Goal: Information Seeking & Learning: Learn about a topic

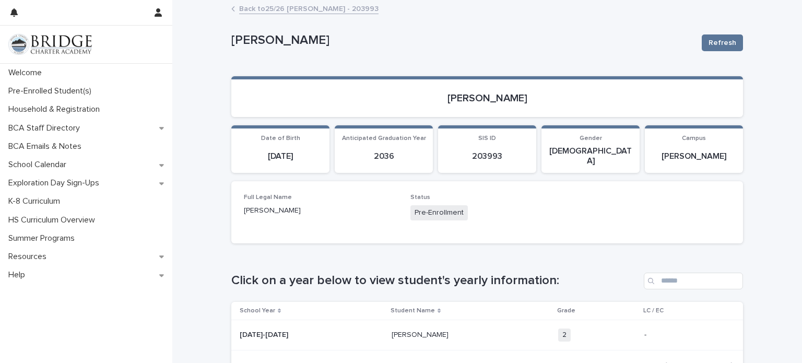
scroll to position [18, 0]
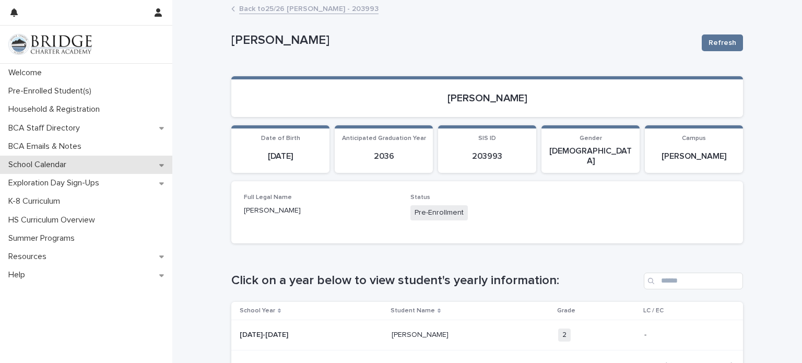
click at [162, 169] on div "School Calendar" at bounding box center [86, 165] width 172 height 18
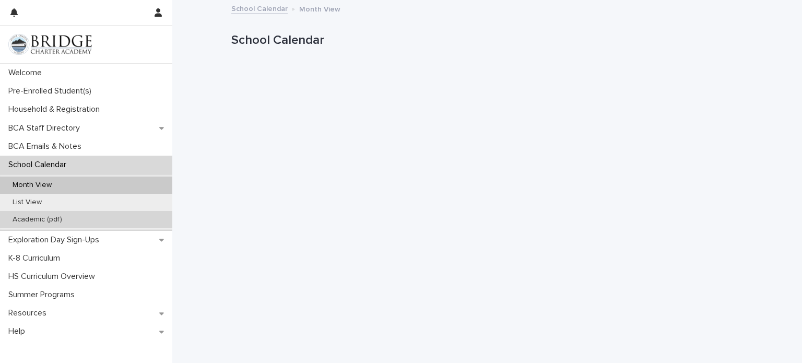
click at [142, 219] on div "Academic (pdf)" at bounding box center [86, 219] width 172 height 17
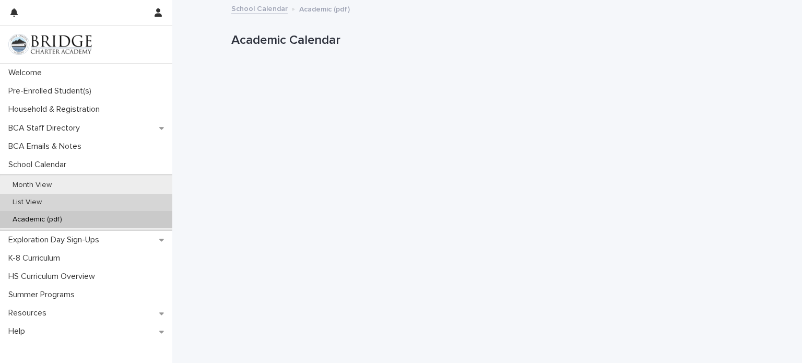
click at [107, 205] on div "List View" at bounding box center [86, 202] width 172 height 17
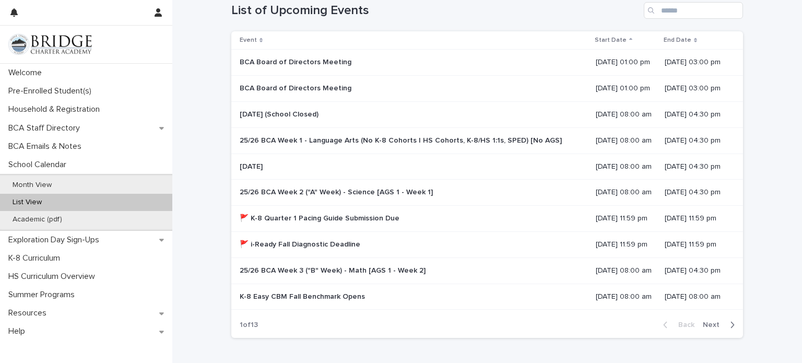
scroll to position [123, 0]
click at [186, 197] on div "Loading... Saving… Loading... Saving… List of Upcoming Events Event Start Date …" at bounding box center [487, 190] width 630 height 417
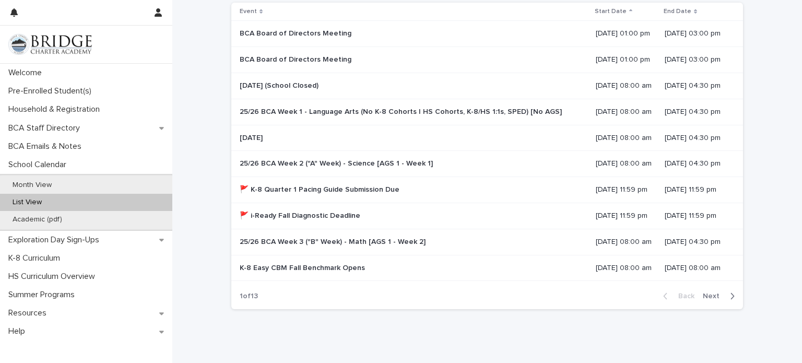
scroll to position [152, 0]
click at [278, 185] on p "🚩 K-8 Quarter 1 Pacing Guide Submission Due" at bounding box center [321, 188] width 162 height 11
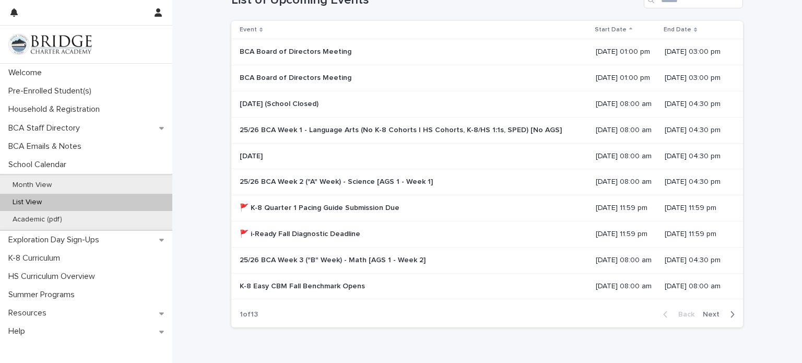
scroll to position [135, 0]
click at [714, 311] on span "Next" at bounding box center [714, 313] width 23 height 7
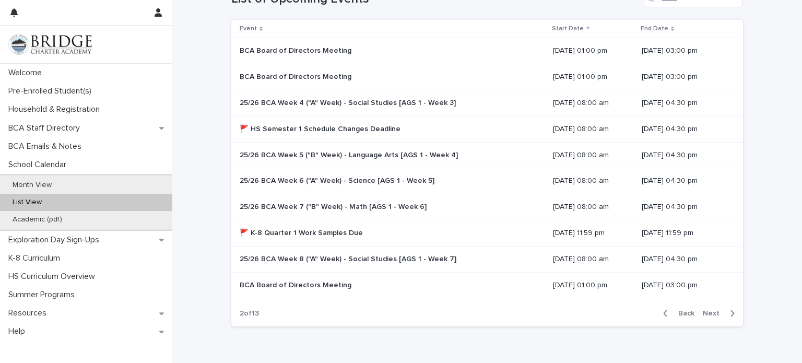
click at [714, 311] on span "Next" at bounding box center [714, 313] width 23 height 7
